Goal: Task Accomplishment & Management: Use online tool/utility

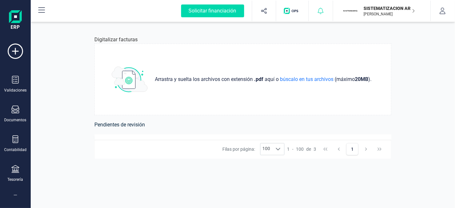
scroll to position [108, 0]
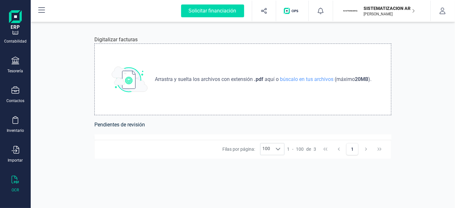
click at [304, 100] on div "Arrastra y suelta los archivos con extensión .pdf aquí o búscalo en tus archivo…" at bounding box center [242, 79] width 297 height 72
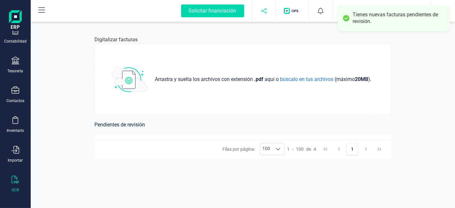
scroll to position [30, 0]
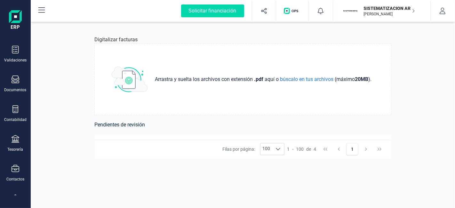
click at [107, 127] on h6 "Pendientes de revisión" at bounding box center [242, 124] width 297 height 9
click at [16, 58] on div "Validaciones" at bounding box center [15, 60] width 22 height 5
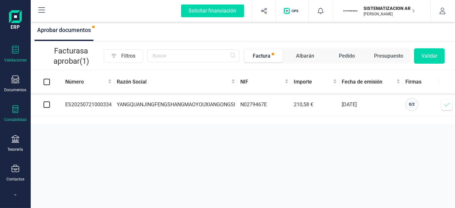
scroll to position [108, 0]
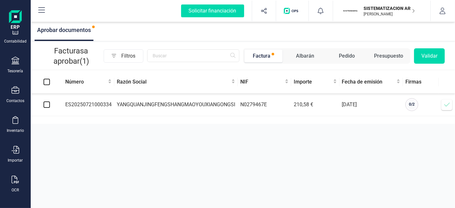
click at [10, 193] on div "Validaciones Documentos Documentos Presupuestos Pedidos Albaranes Facturas Fact…" at bounding box center [16, 66] width 26 height 263
click at [11, 177] on div "OCR" at bounding box center [16, 184] width 26 height 17
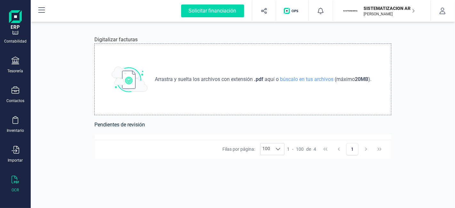
click at [122, 82] on img at bounding box center [130, 80] width 36 height 26
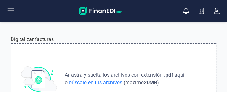
click at [101, 81] on span "búscalo en tus archivos" at bounding box center [95, 83] width 56 height 6
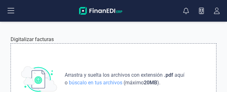
type input "C:\fakepath\Gavila_20250924_100721.pdf"
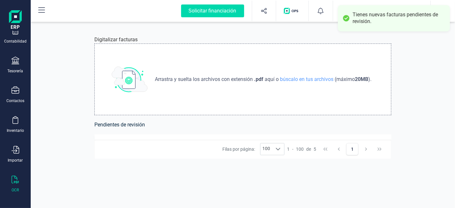
scroll to position [30, 0]
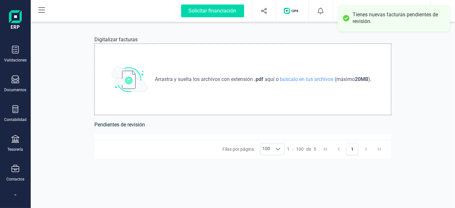
click at [147, 126] on h6 "Pendientes de revisión" at bounding box center [242, 124] width 297 height 9
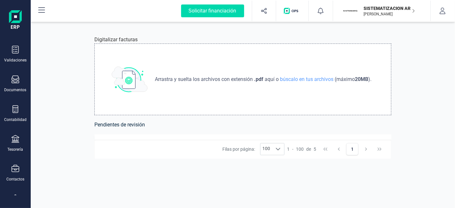
click at [147, 126] on h6 "Pendientes de revisión" at bounding box center [242, 124] width 297 height 9
click at [396, 131] on div "Digitalizar facturas Arrastra y suelta los archivos con extensión .pdf aquí o b…" at bounding box center [242, 113] width 327 height 187
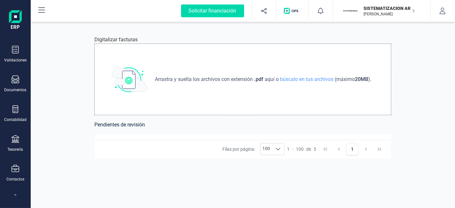
click at [284, 156] on div "Filas por página: 100 100 100 1 - 100 de 5 1" at bounding box center [242, 148] width 297 height 19
click at [270, 149] on span "100" at bounding box center [266, 149] width 12 height 12
click at [272, 171] on li "20" at bounding box center [273, 175] width 24 height 12
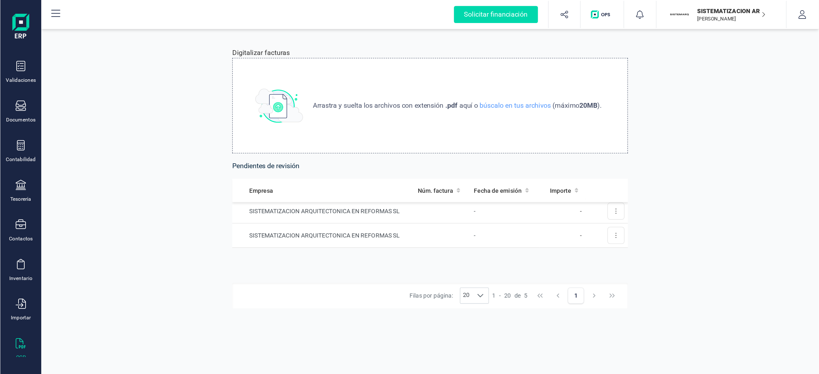
scroll to position [0, 0]
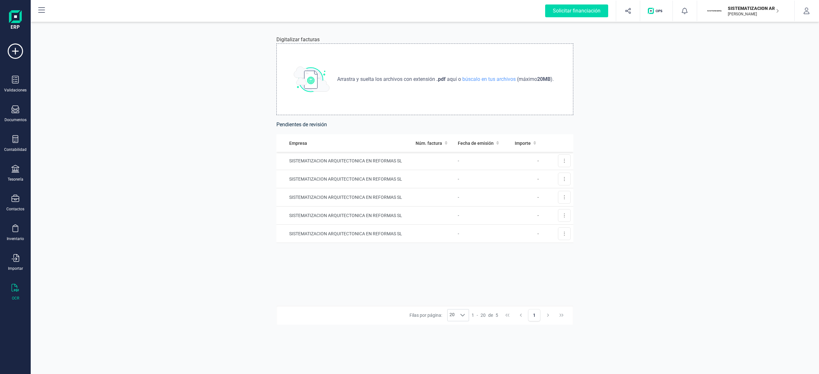
drag, startPoint x: 560, startPoint y: 232, endPoint x: 419, endPoint y: 253, distance: 142.6
click at [419, 208] on div "Empresa Núm. factura Fecha de emisión Importe SISTEMATIZACION ARQUITECTONICA EN…" at bounding box center [424, 219] width 297 height 171
drag, startPoint x: 400, startPoint y: 230, endPoint x: 350, endPoint y: 238, distance: 51.5
click at [350, 208] on td "SISTEMATIZACION ARQUITECTONICA EN REFORMAS SL" at bounding box center [344, 234] width 137 height 18
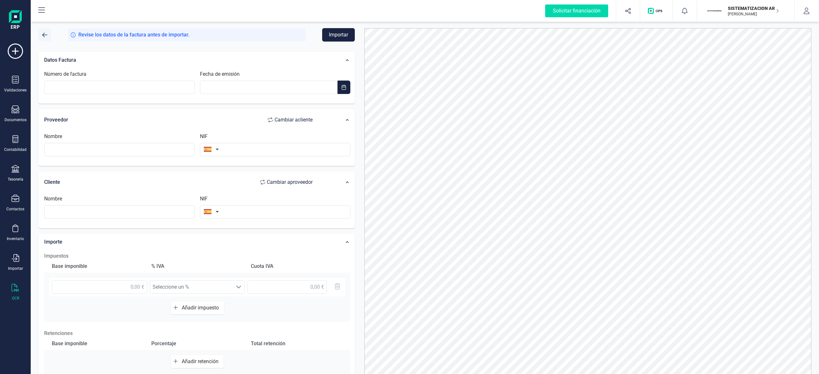
click at [42, 37] on button "button" at bounding box center [44, 34] width 13 height 13
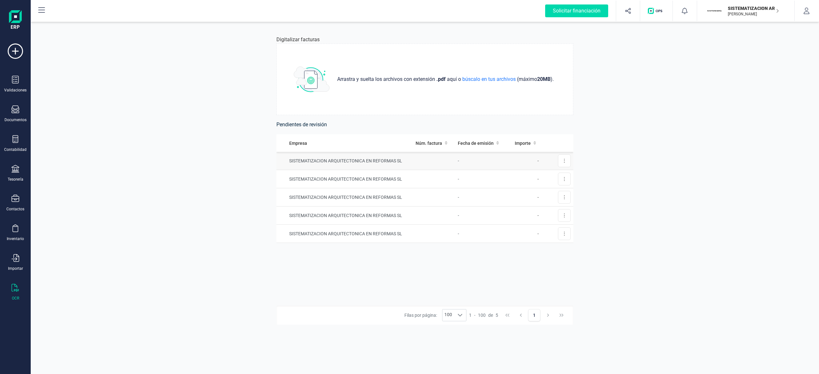
drag, startPoint x: 340, startPoint y: 192, endPoint x: 311, endPoint y: 166, distance: 38.5
click at [311, 166] on td "SISTEMATIZACION ARQUITECTONICA EN REFORMAS SL" at bounding box center [344, 161] width 137 height 18
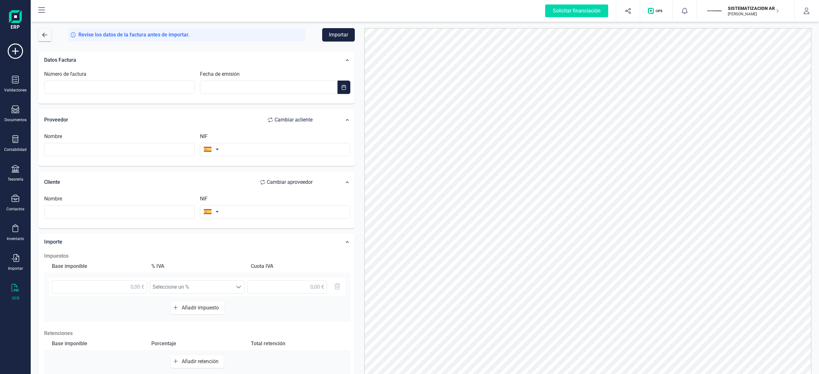
click at [311, 166] on div "Proveedor Cambiar a cliente Nombre NIF" at bounding box center [196, 137] width 316 height 57
click at [152, 91] on input "Número de factura" at bounding box center [119, 87] width 151 height 13
type input "24708"
click at [230, 83] on input "text" at bounding box center [269, 87] width 138 height 13
type input "__/__/____"
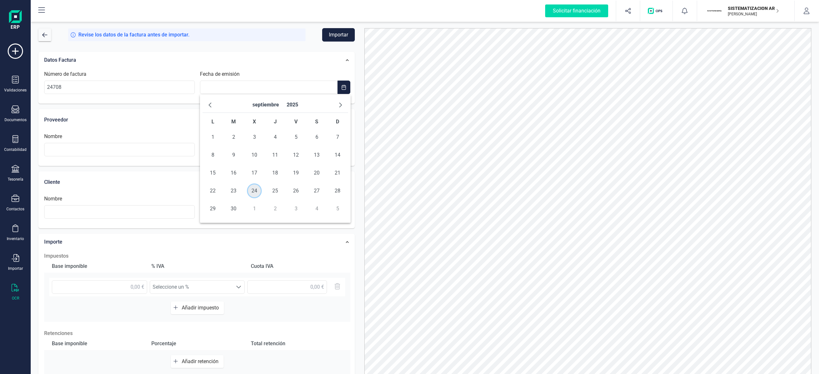
click at [252, 189] on span "24" at bounding box center [254, 191] width 13 height 13
type input "[DATE]"
click at [127, 152] on input "text" at bounding box center [119, 149] width 151 height 13
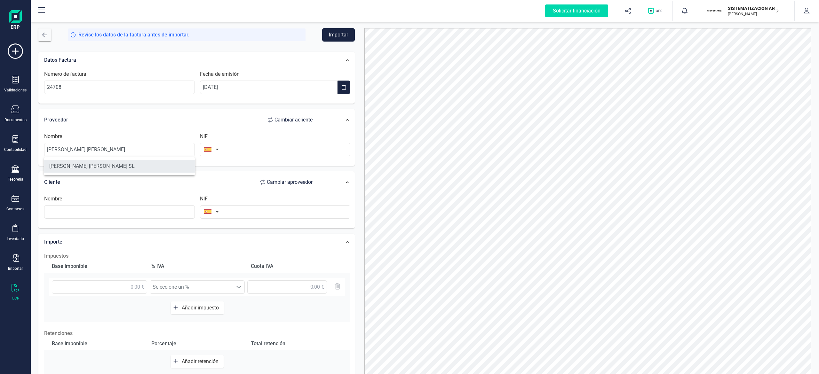
click at [115, 161] on li "[PERSON_NAME] [PERSON_NAME] SL" at bounding box center [119, 166] width 151 height 13
type input "[PERSON_NAME] [PERSON_NAME] SL"
type input "B98611403"
click at [120, 208] on input "text" at bounding box center [119, 211] width 151 height 13
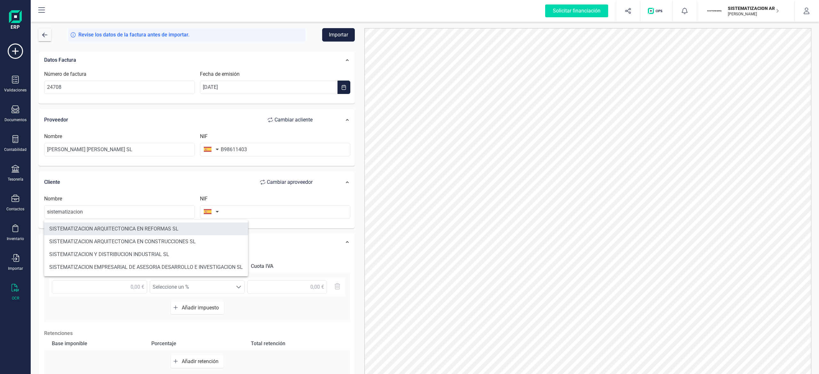
click at [135, 208] on li "SISTEMATIZACION ARQUITECTONICA EN REFORMAS SL" at bounding box center [146, 229] width 204 height 13
type input "SISTEMATIZACION ARQUITECTONICA EN REFORMAS SL"
type input "B72398712"
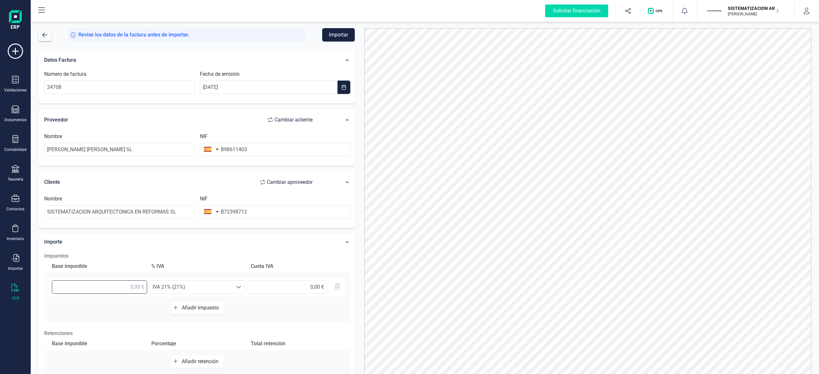
click at [125, 208] on input "text" at bounding box center [99, 286] width 95 height 13
type input "305,07 €"
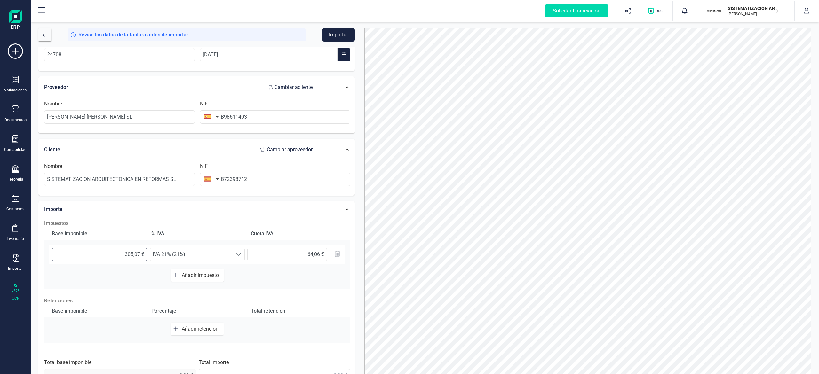
scroll to position [54, 0]
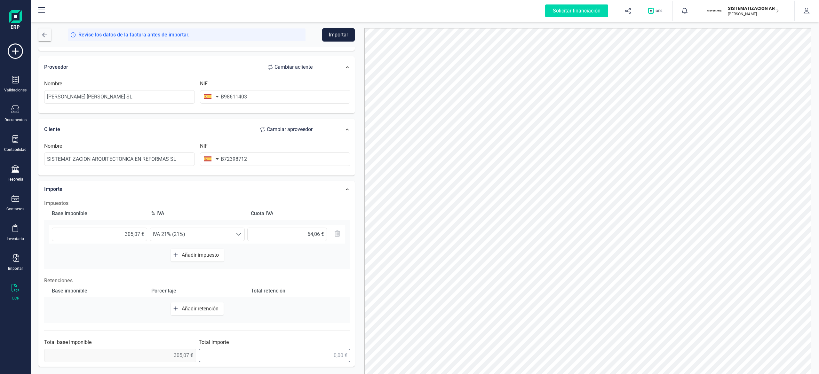
click at [315, 208] on input "text" at bounding box center [275, 355] width 152 height 13
type input "369,13 €"
click at [327, 208] on div "Impuestos Base imponible % IVA Cuota IVA 305,07 € Seleccione un % IVA 21% (21%)…" at bounding box center [197, 280] width 312 height 169
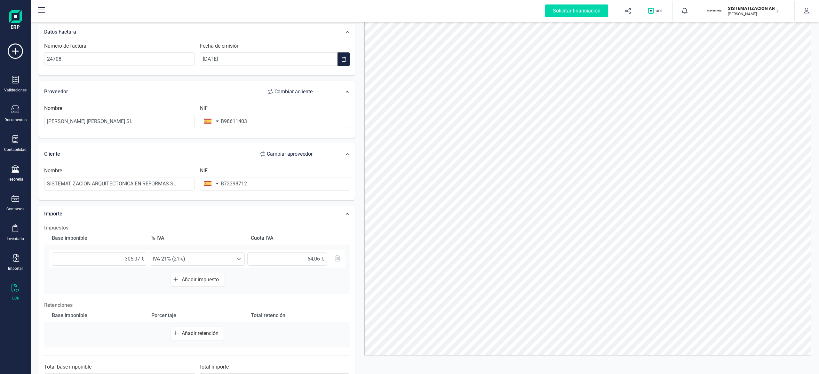
scroll to position [0, 0]
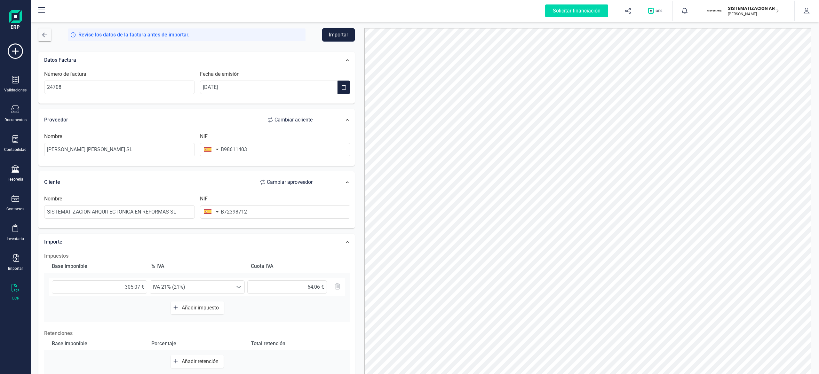
click at [333, 33] on button "Importar" at bounding box center [338, 34] width 33 height 13
